Goal: Task Accomplishment & Management: Manage account settings

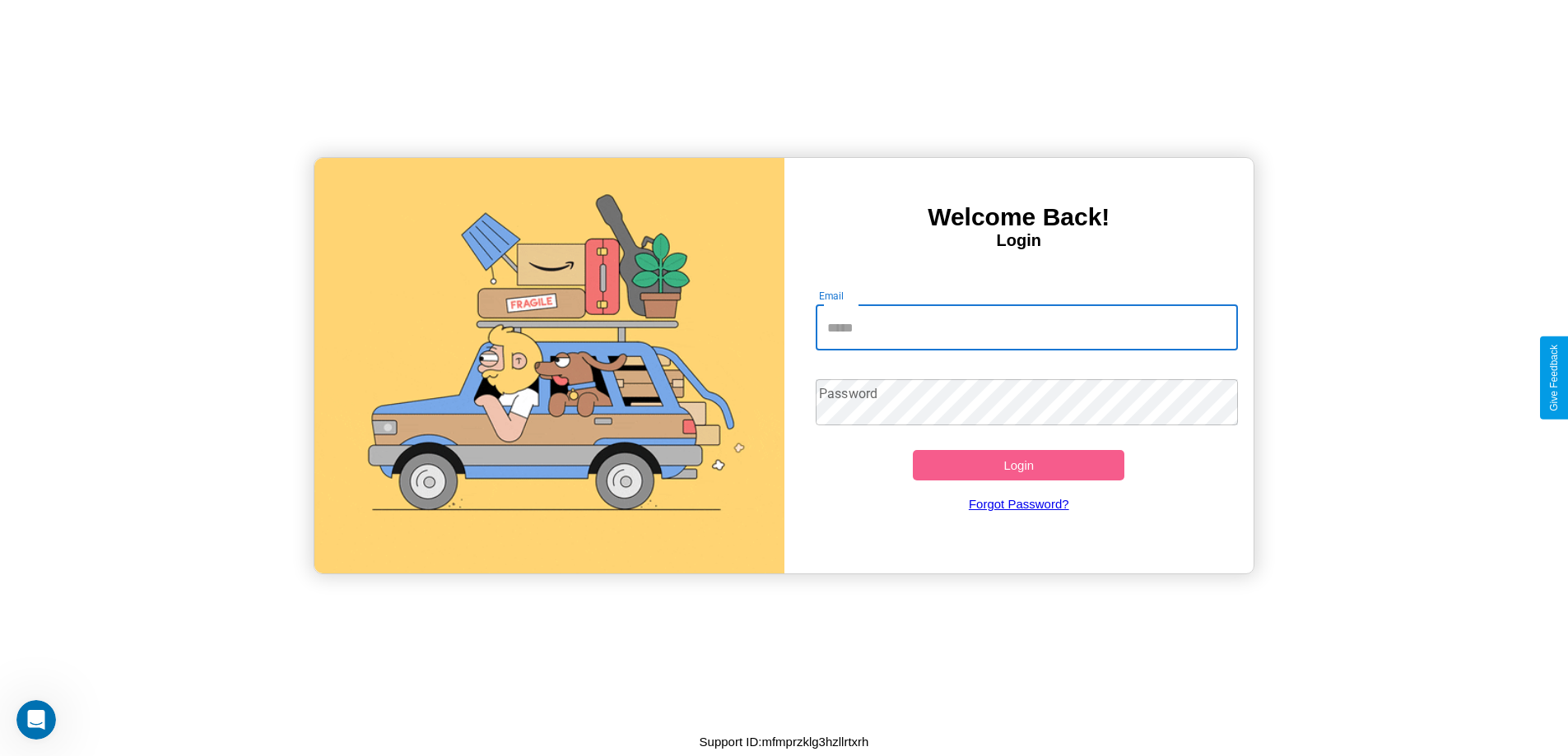
click at [1027, 328] on input "Email" at bounding box center [1027, 327] width 422 height 46
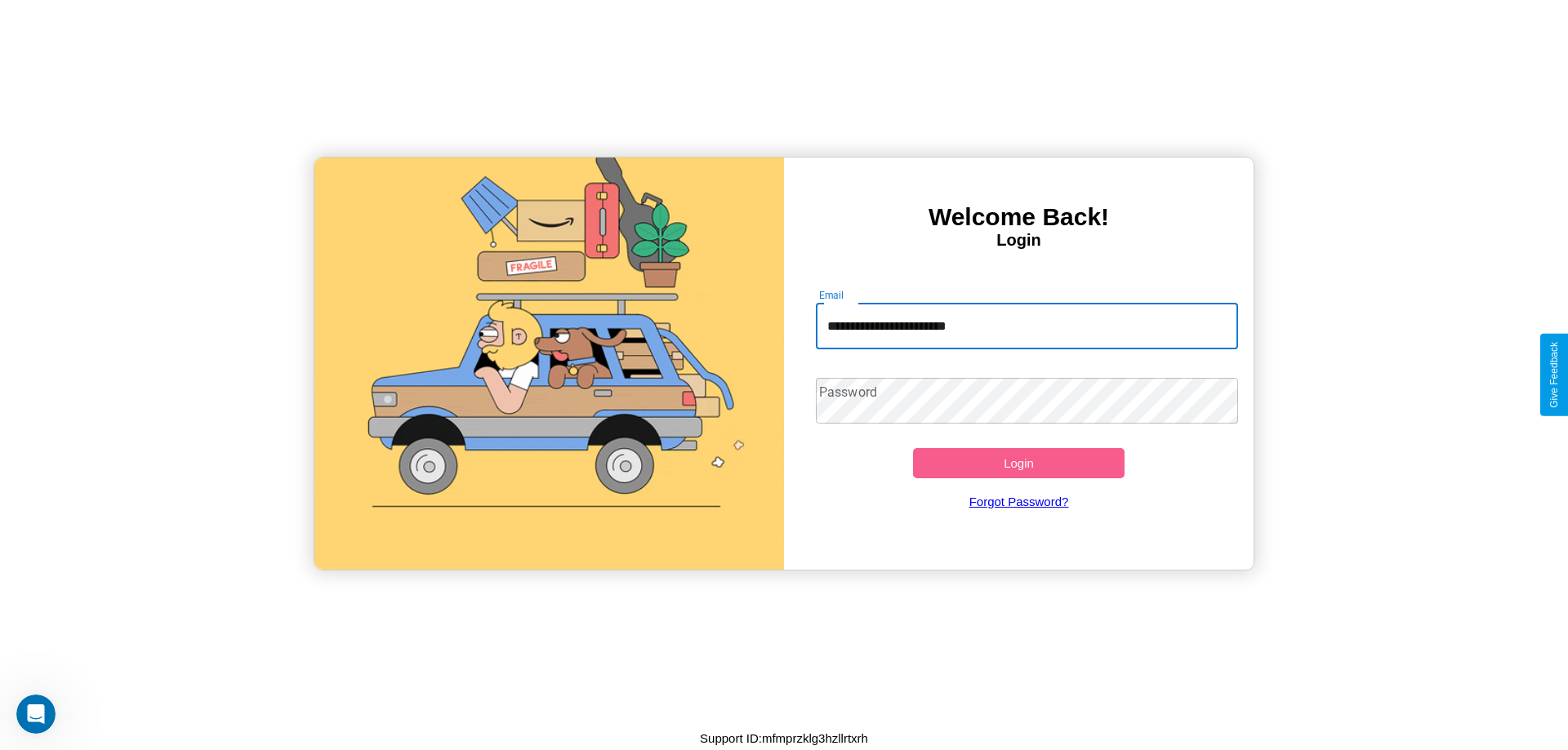
type input "**********"
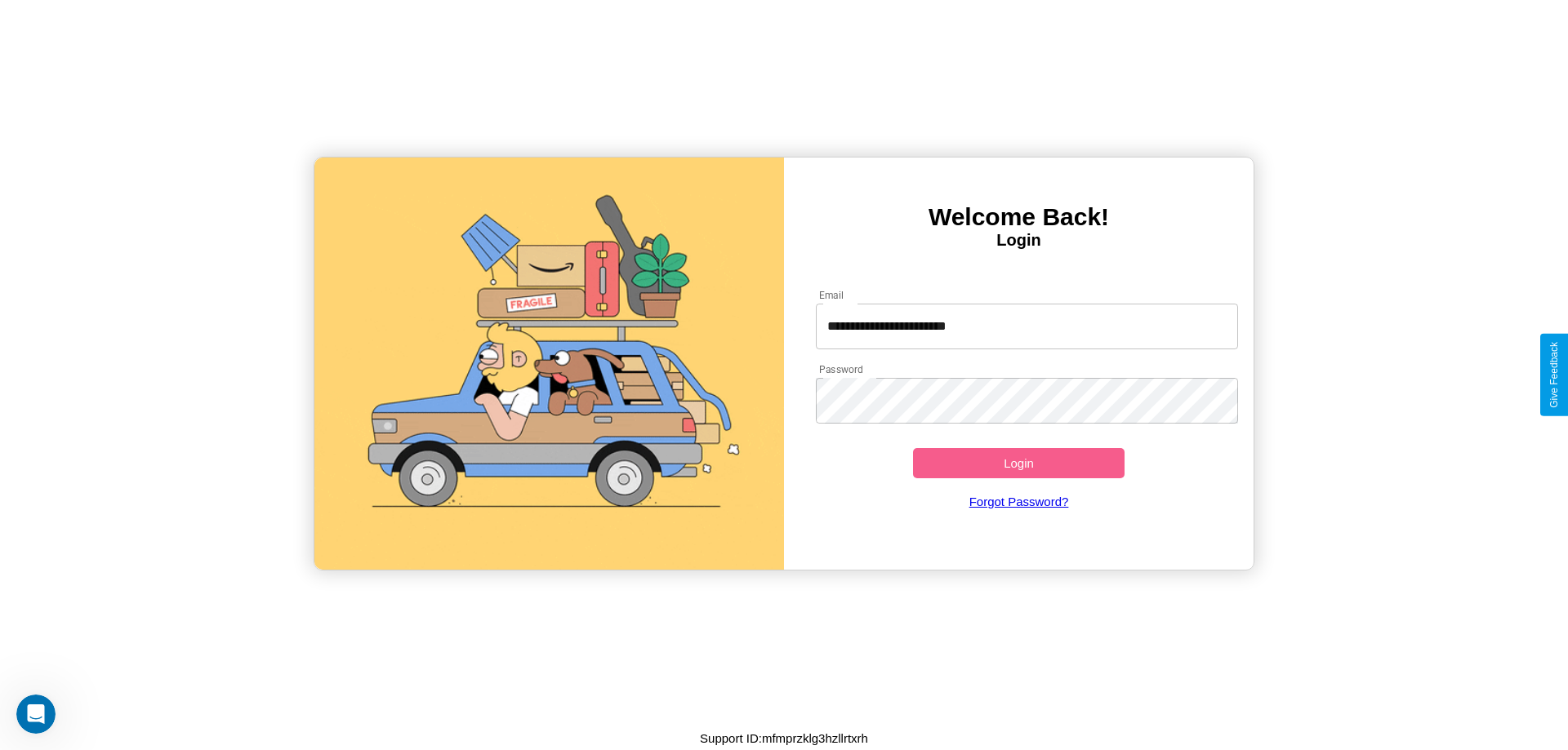
click at [1019, 463] on button "Login" at bounding box center [1019, 463] width 212 height 30
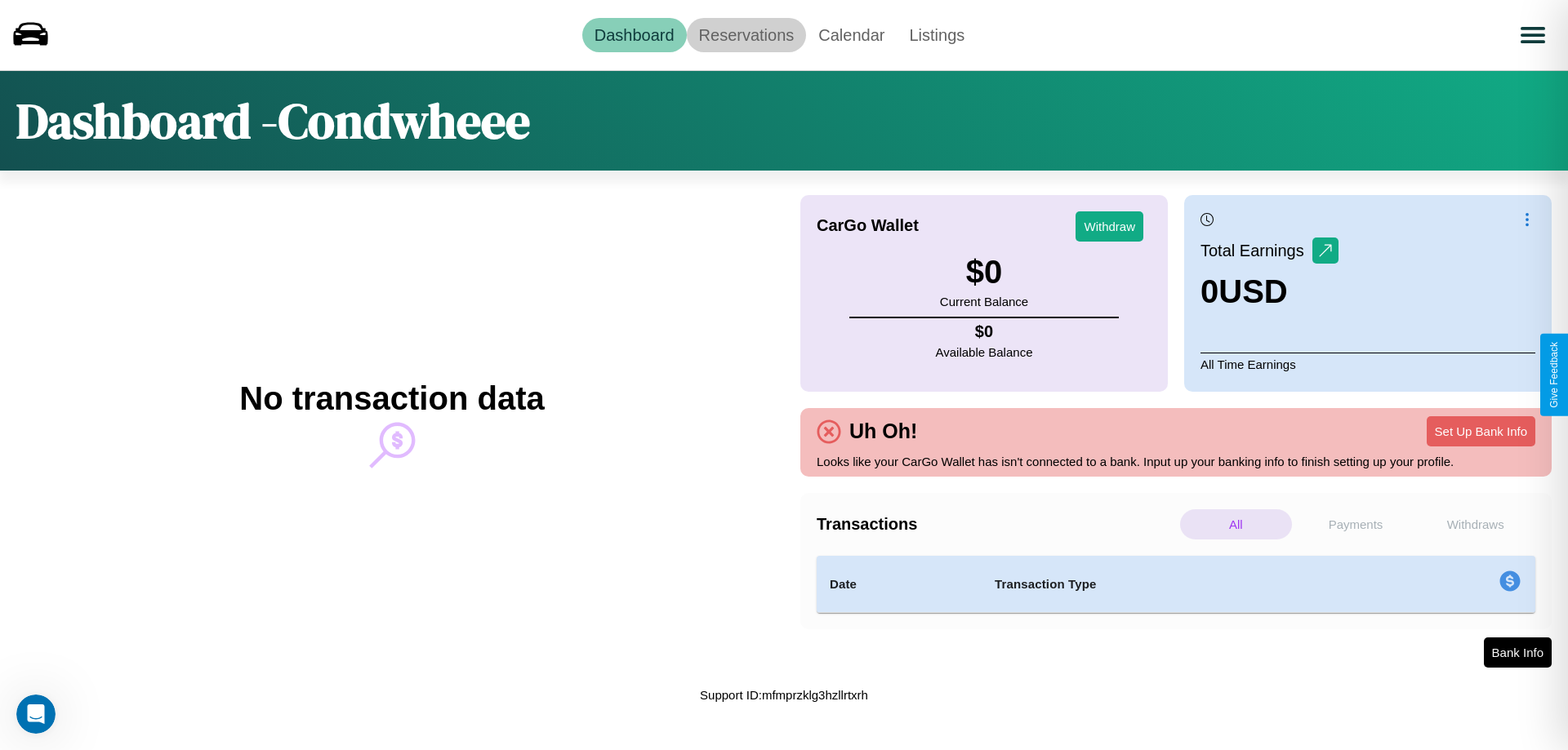
click at [745, 35] on link "Reservations" at bounding box center [746, 36] width 120 height 35
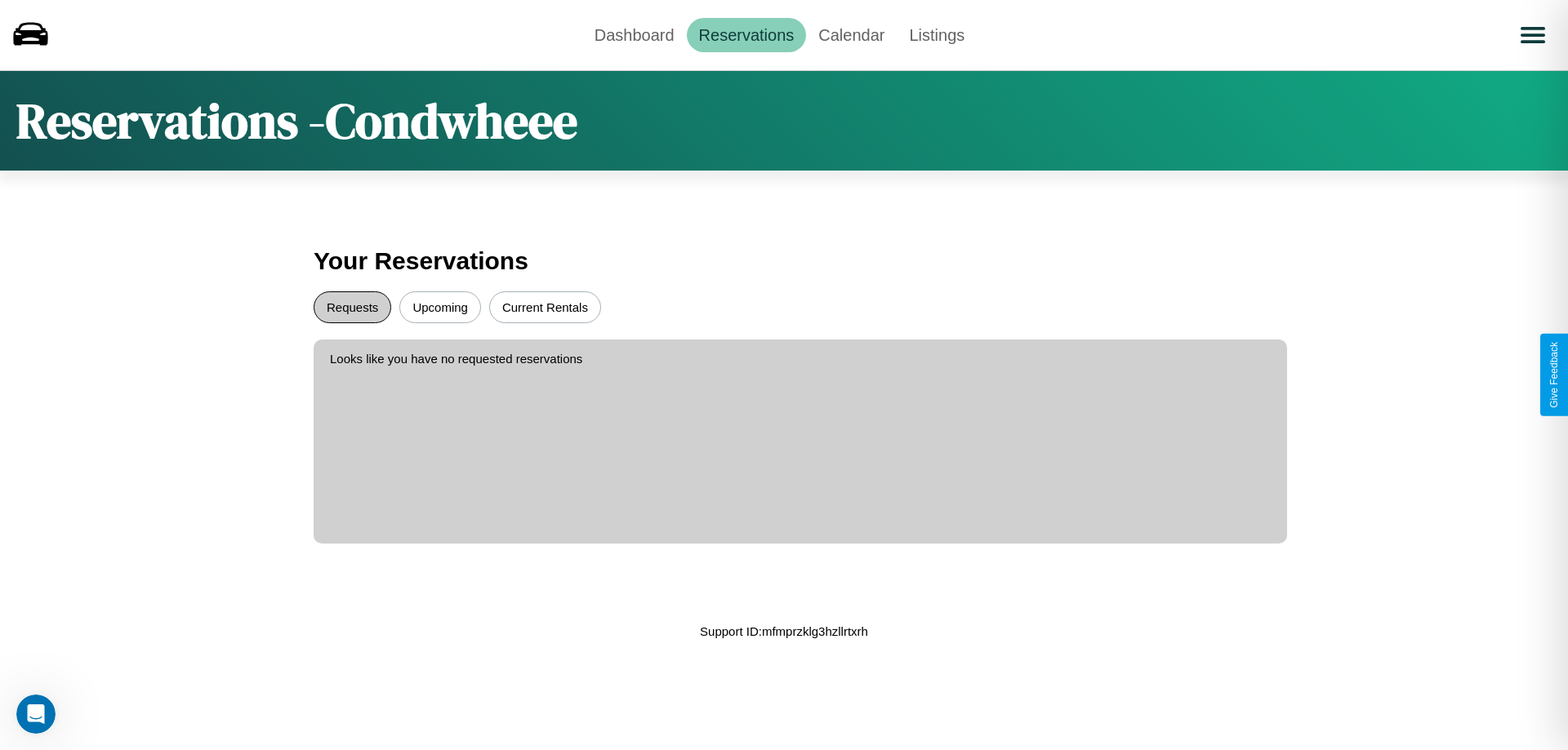
click at [353, 307] on button "Requests" at bounding box center [353, 307] width 78 height 32
click at [545, 307] on button "Current Rentals" at bounding box center [545, 307] width 112 height 32
click at [851, 35] on link "Calendar" at bounding box center [851, 36] width 91 height 35
